Goal: Use online tool/utility: Utilize a website feature to perform a specific function

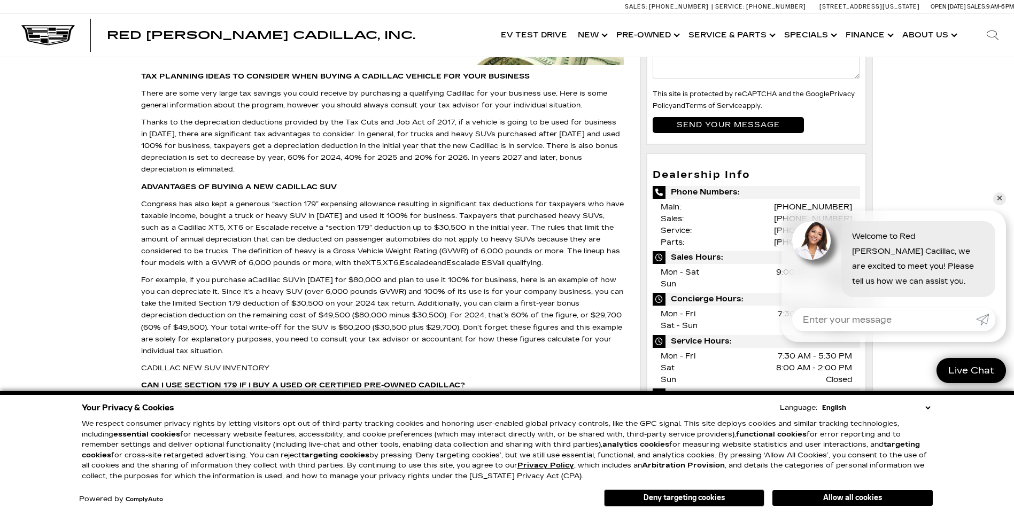
scroll to position [100, 0]
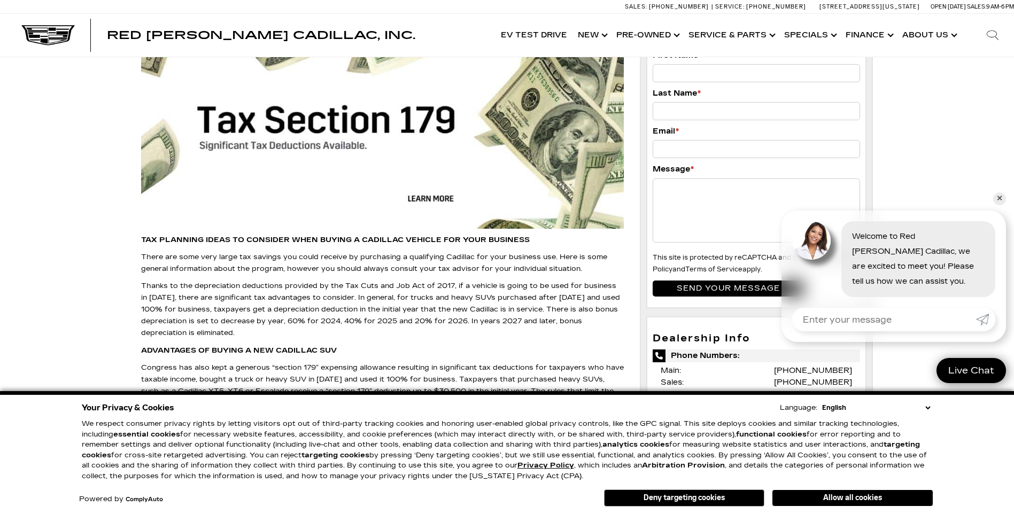
click at [730, 499] on button "Deny targeting cookies" at bounding box center [684, 498] width 160 height 17
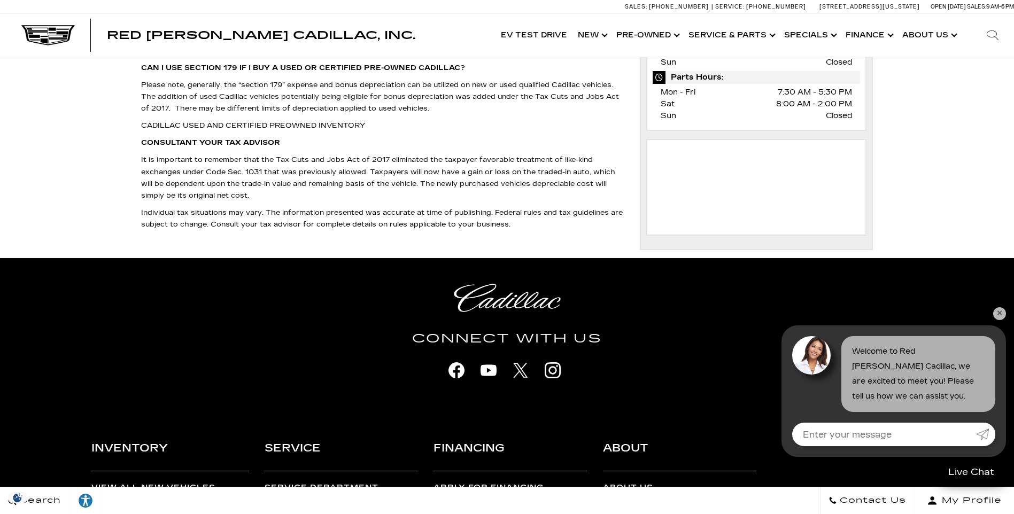
scroll to position [795, 0]
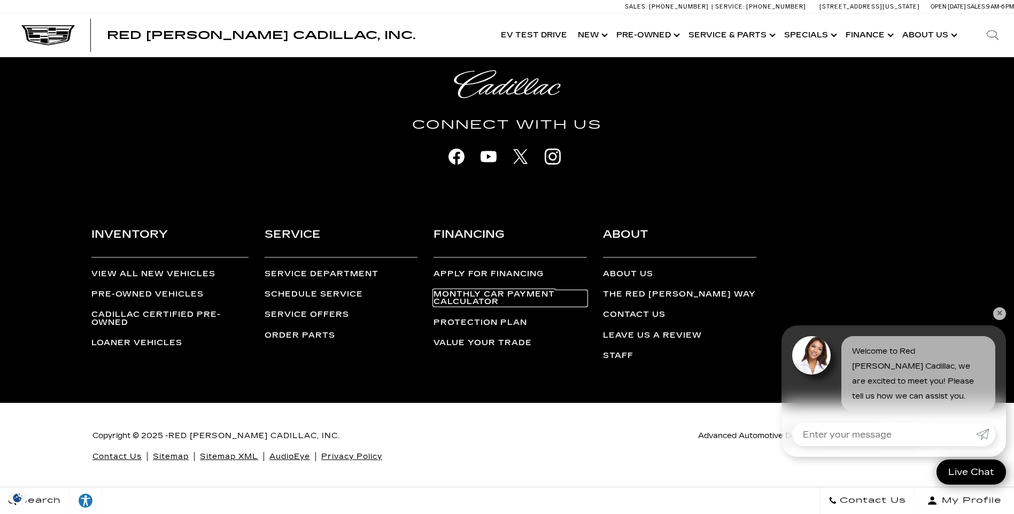
click at [521, 293] on link "Monthly Car Payment Calculator" at bounding box center [509, 298] width 153 height 15
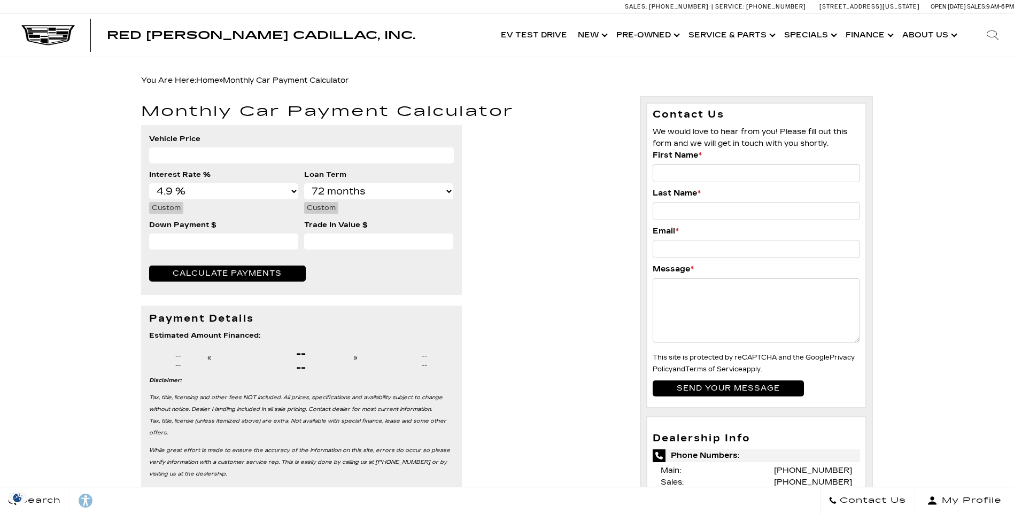
select select "4.9"
select select "72"
click at [165, 151] on input "Vehicle Price" at bounding box center [301, 155] width 305 height 16
type input "50000"
click at [247, 246] on input "Down Payment $" at bounding box center [223, 242] width 149 height 16
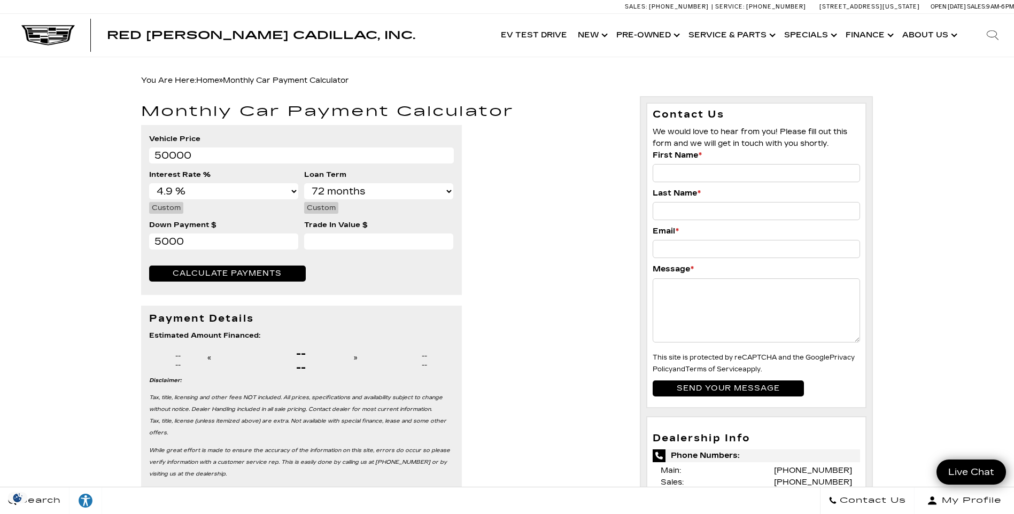
type input "5000"
click at [275, 273] on span "Calculate Payments" at bounding box center [227, 273] width 108 height 9
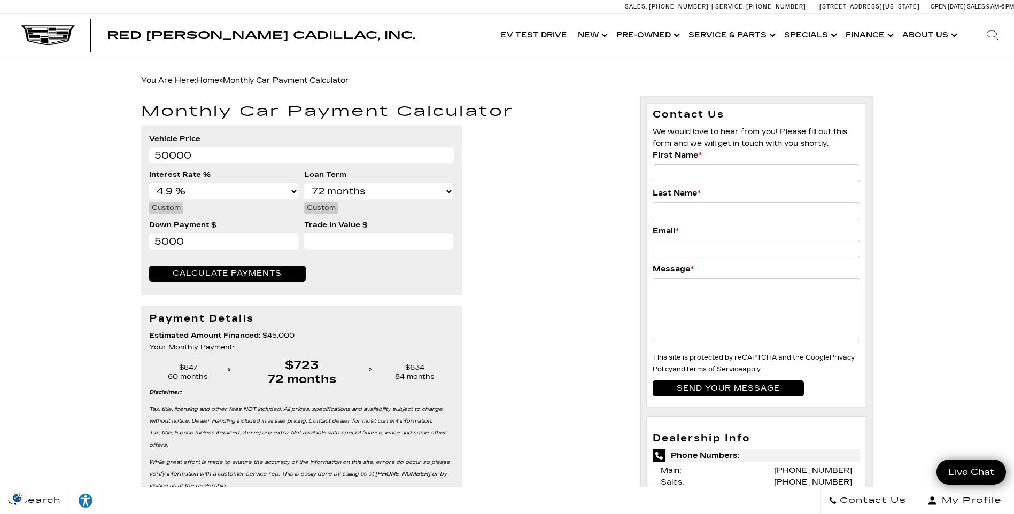
click at [421, 374] on div "84 months" at bounding box center [414, 376] width 77 height 9
